Goal: Check status: Check status

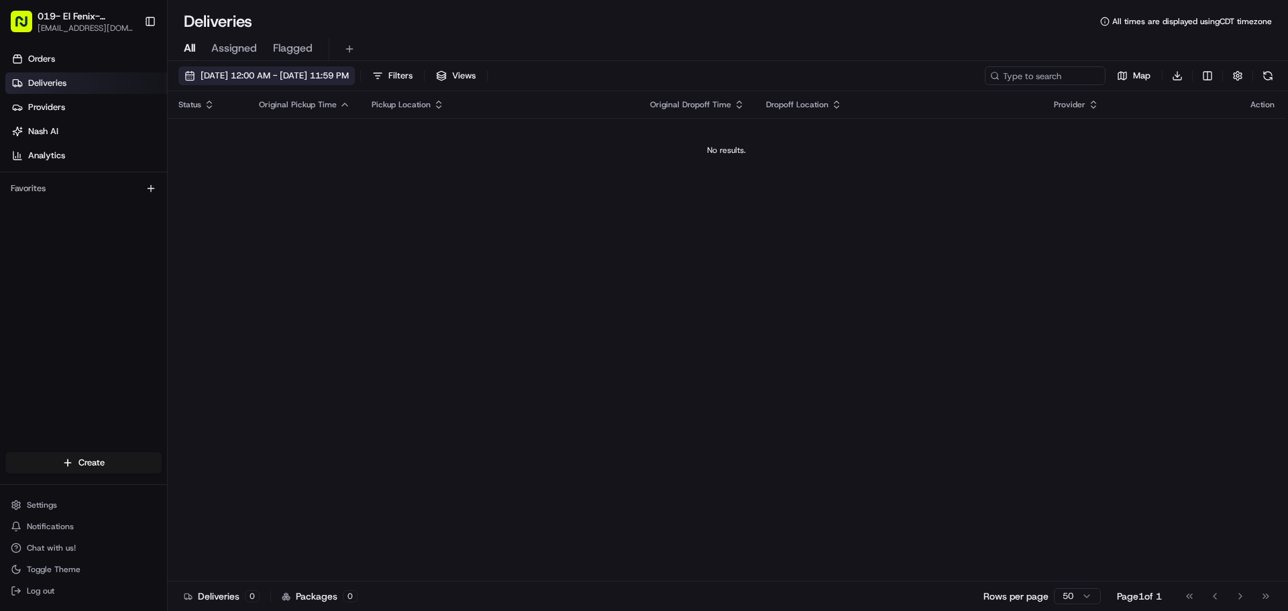
click at [349, 76] on span "[DATE] 12:00 AM - [DATE] 11:59 PM" at bounding box center [275, 76] width 148 height 12
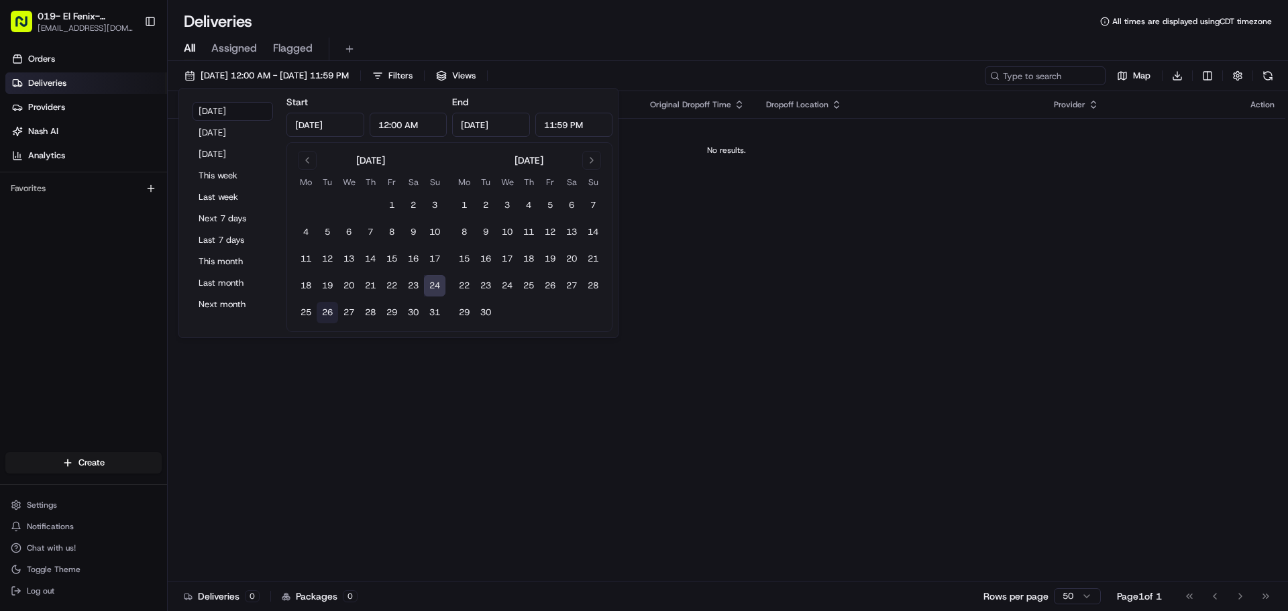
click at [325, 314] on button "26" at bounding box center [327, 312] width 21 height 21
type input "[DATE]"
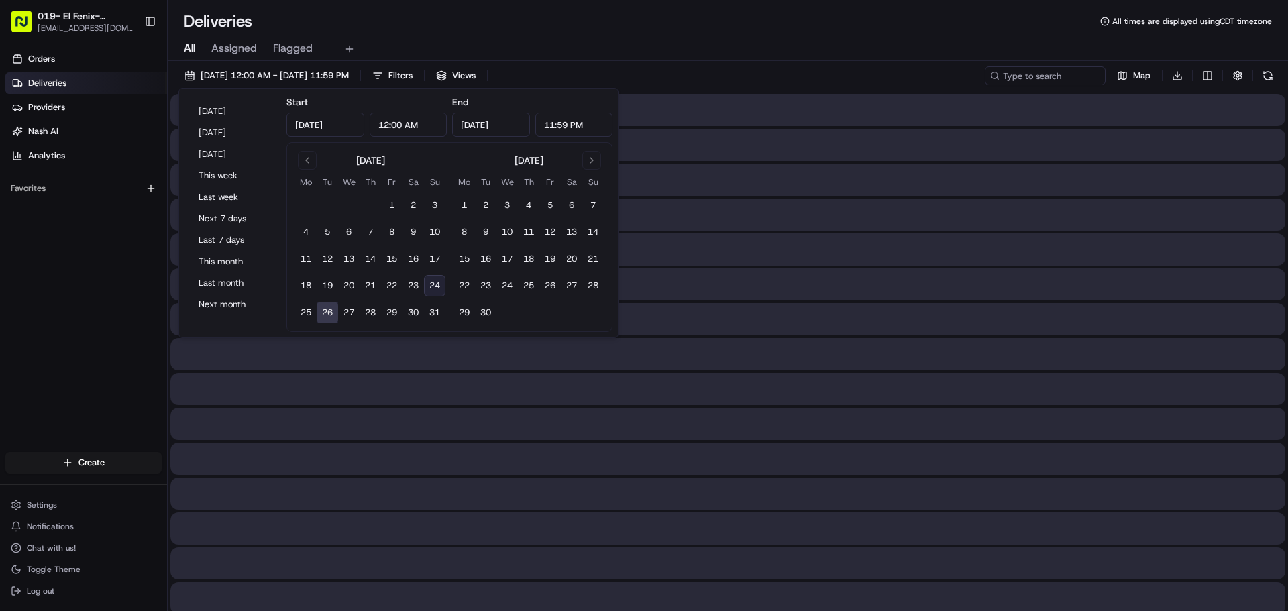
click at [325, 314] on button "26" at bounding box center [327, 312] width 21 height 21
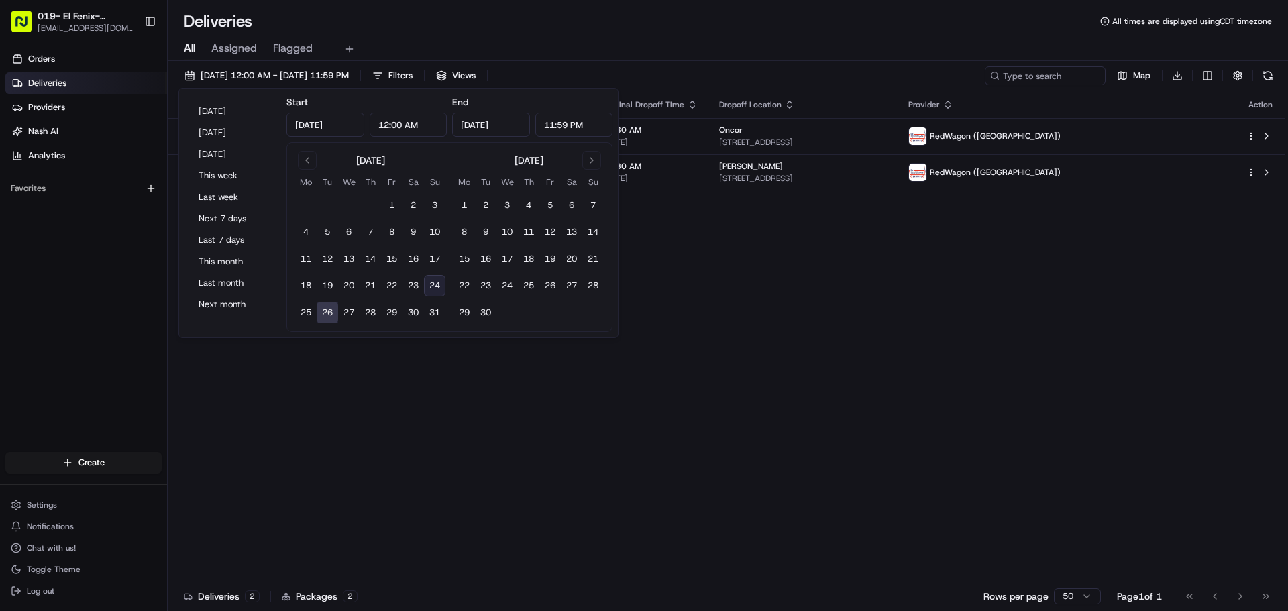
click at [669, 332] on div "Status Original Pickup Time Pickup Location Original Dropoff Time Dropoff Locat…" at bounding box center [726, 336] width 1117 height 490
